Goal: Information Seeking & Learning: Learn about a topic

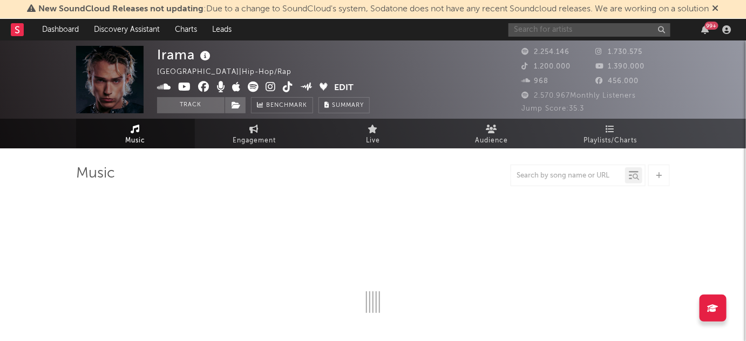
drag, startPoint x: 0, startPoint y: 0, endPoint x: 607, endPoint y: 32, distance: 607.7
click at [607, 32] on input "text" at bounding box center [590, 29] width 162 height 13
type input "the l"
select select "6m"
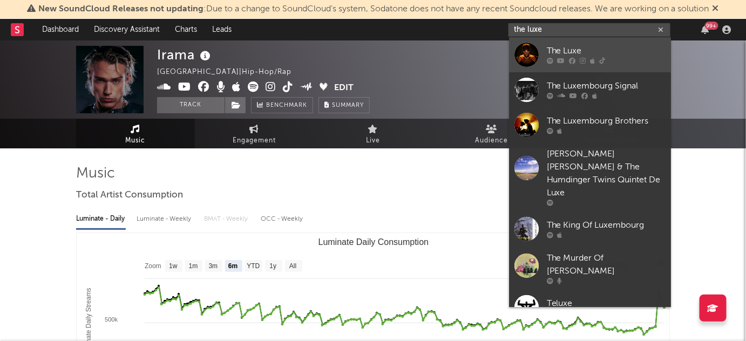
type input "the luxe"
click at [583, 56] on div "The Luxe" at bounding box center [606, 51] width 119 height 13
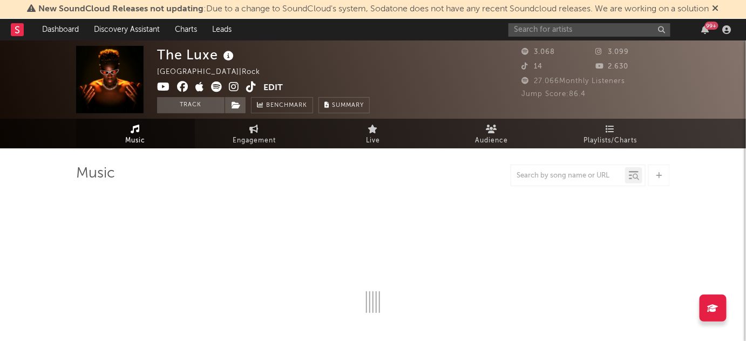
select select "1w"
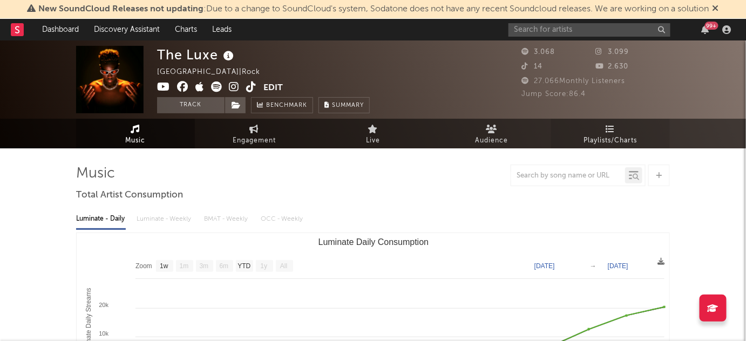
click at [618, 136] on span "Playlists/Charts" at bounding box center [610, 140] width 53 height 13
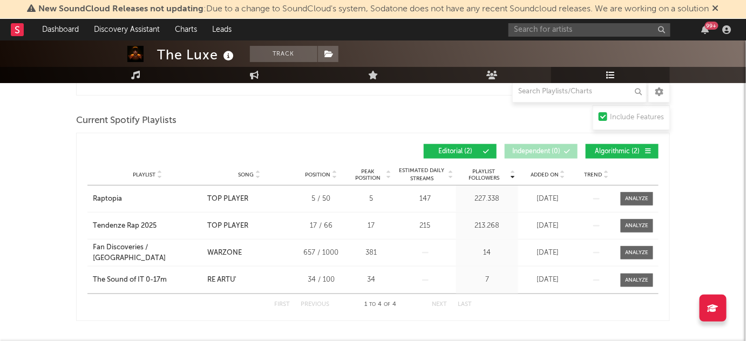
scroll to position [264, 0]
